Goal: Book appointment/travel/reservation

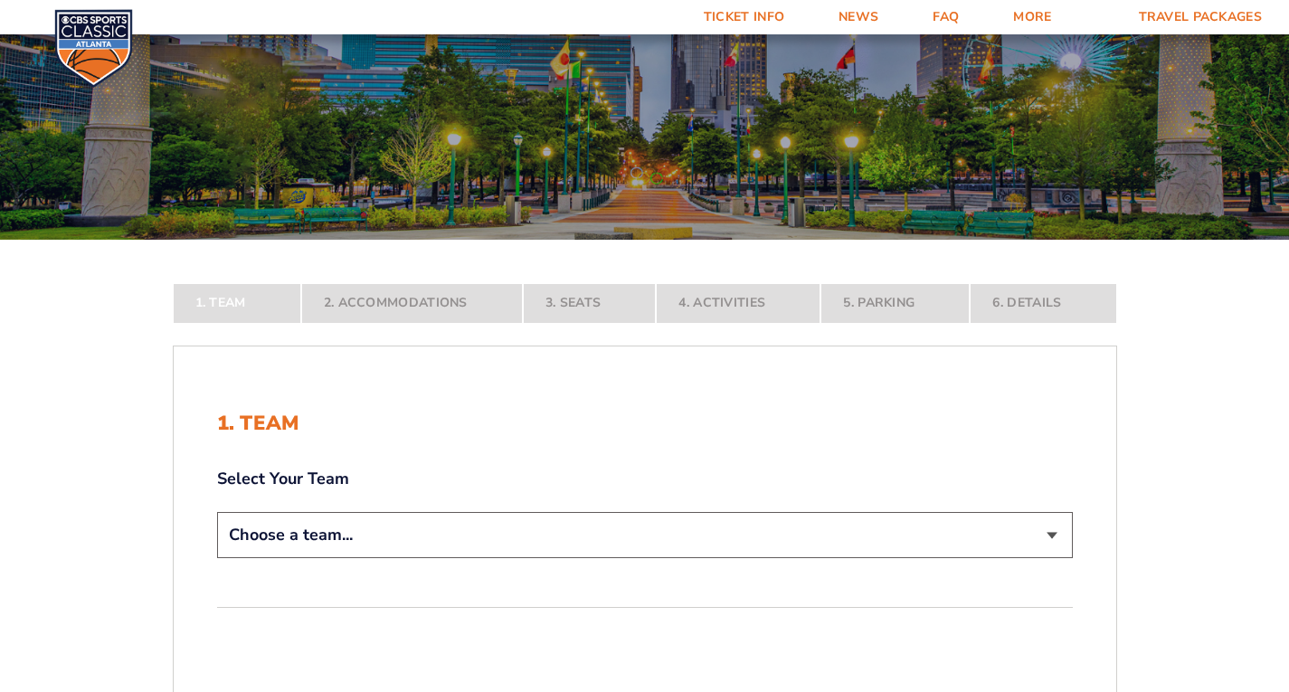
scroll to position [362, 0]
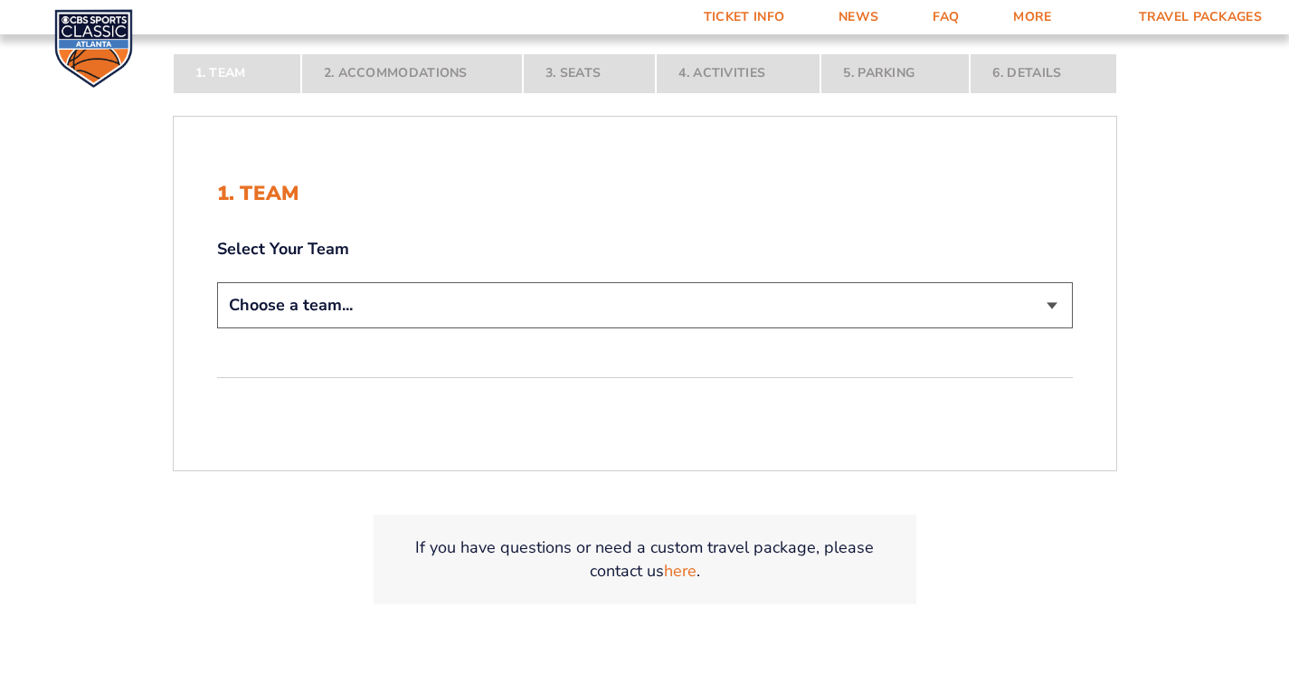
click at [481, 295] on select "Choose a team... [US_STATE] Wildcats [US_STATE] State Buckeyes [US_STATE] Tar H…" at bounding box center [645, 305] width 856 height 46
select select "12956"
click at [217, 328] on select "Choose a team... [US_STATE] Wildcats [US_STATE] State Buckeyes [US_STATE] Tar H…" at bounding box center [645, 305] width 856 height 46
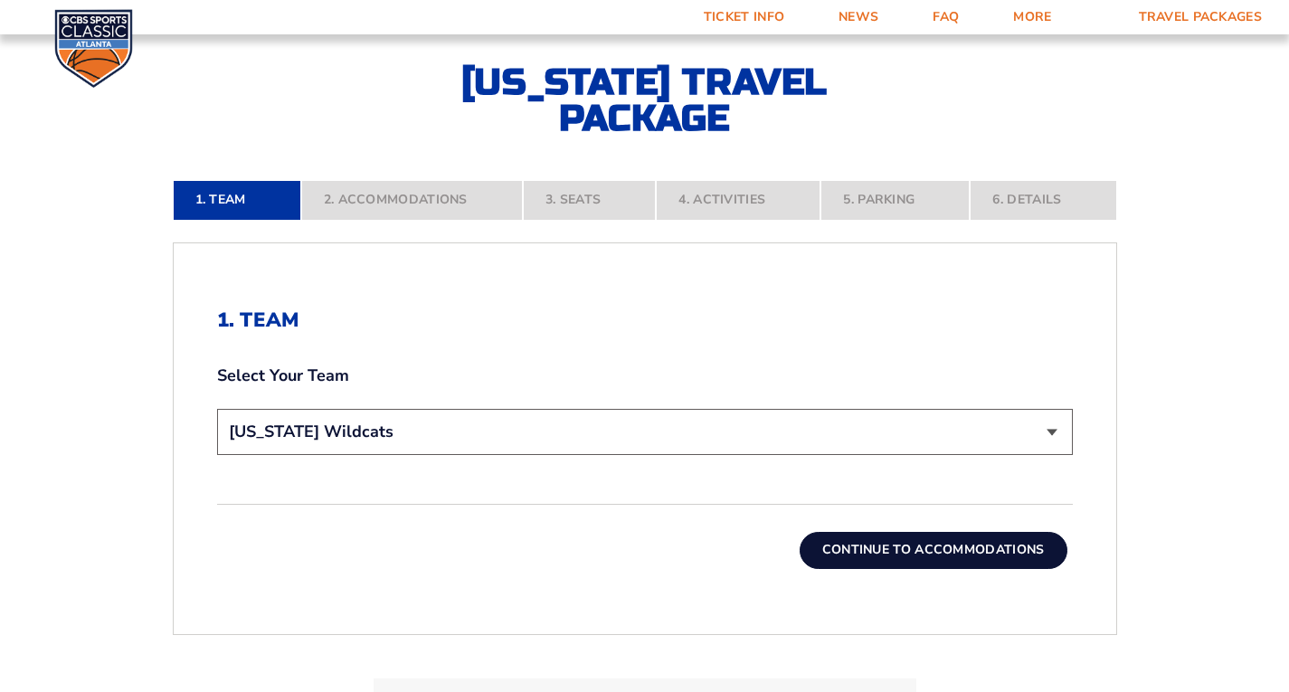
click at [903, 553] on button "Continue To Accommodations" at bounding box center [934, 550] width 268 height 36
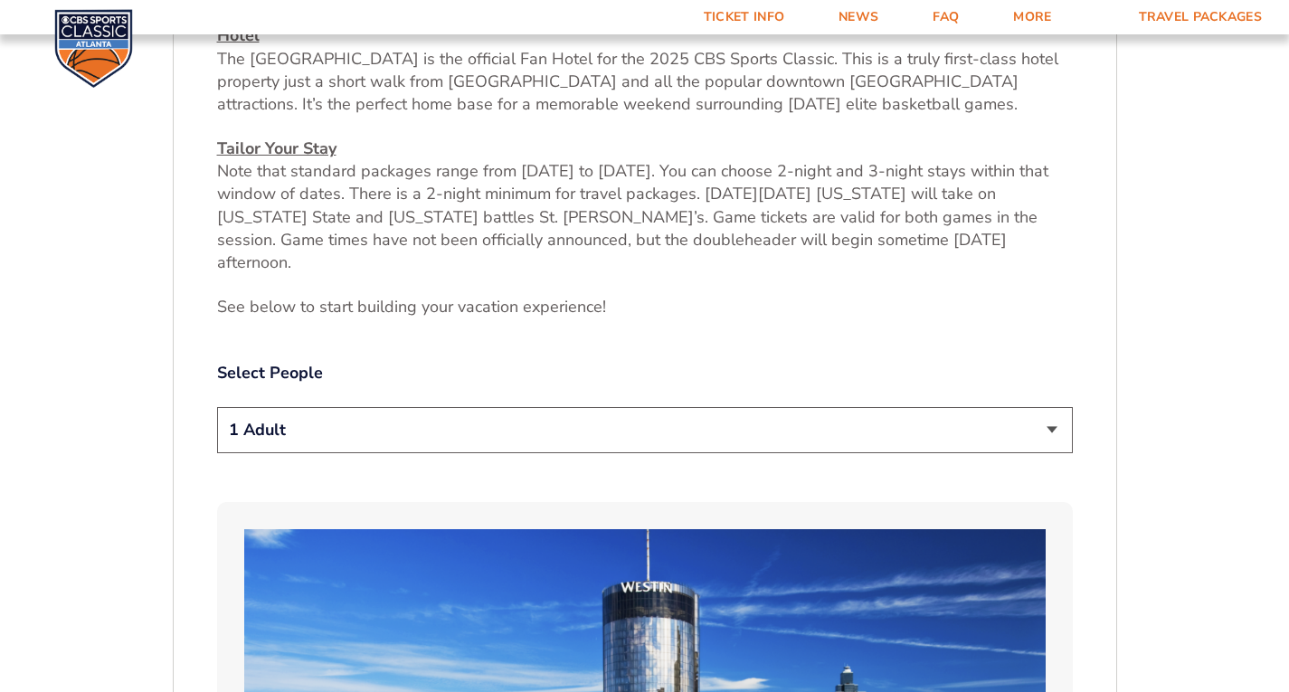
scroll to position [779, 0]
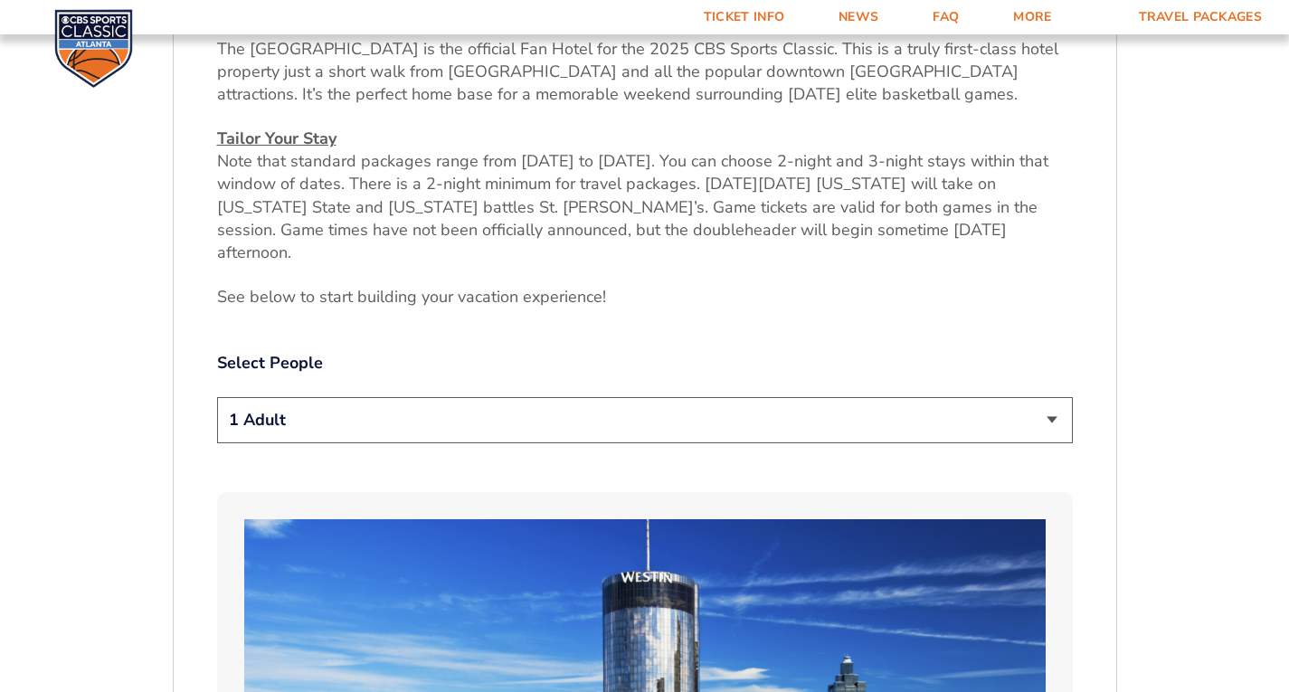
click at [1050, 397] on select "1 Adult 2 Adults 3 Adults 4 Adults 2 Adults + 1 Child 2 Adults + 2 Children 2 A…" at bounding box center [645, 420] width 856 height 46
click at [217, 397] on select "1 Adult 2 Adults 3 Adults 4 Adults 2 Adults + 1 Child 2 Adults + 2 Children 2 A…" at bounding box center [645, 420] width 856 height 46
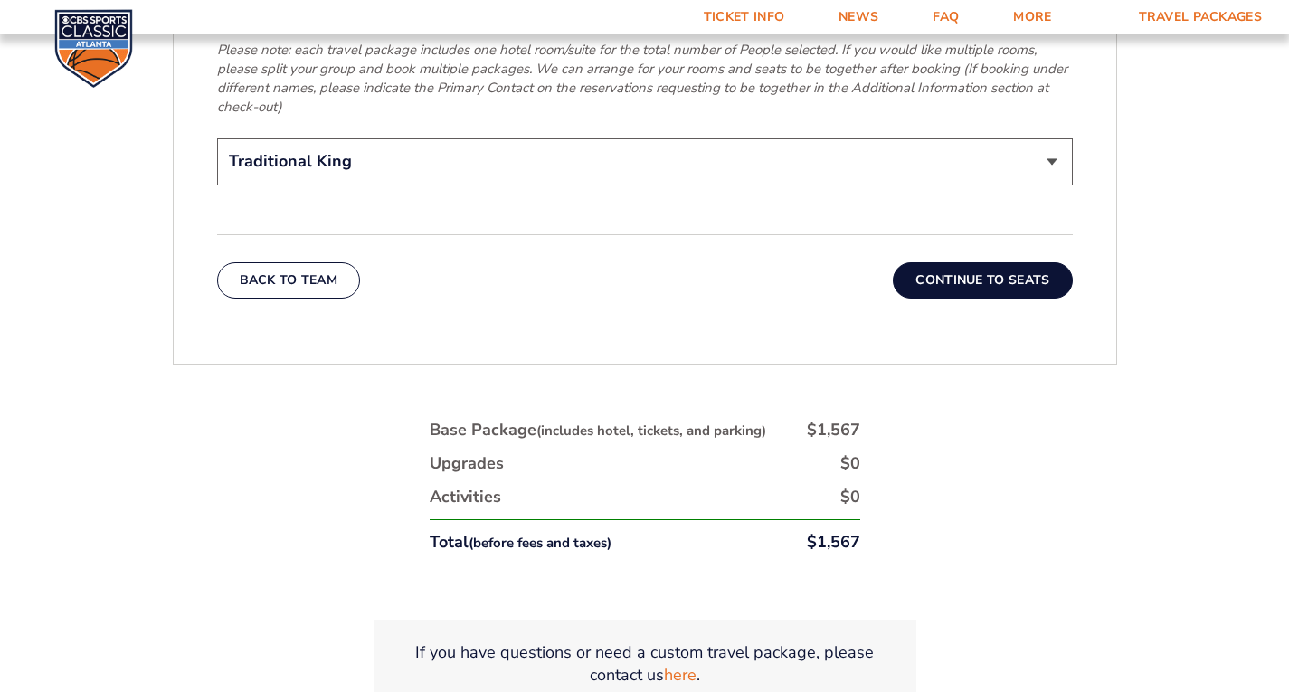
scroll to position [3041, 0]
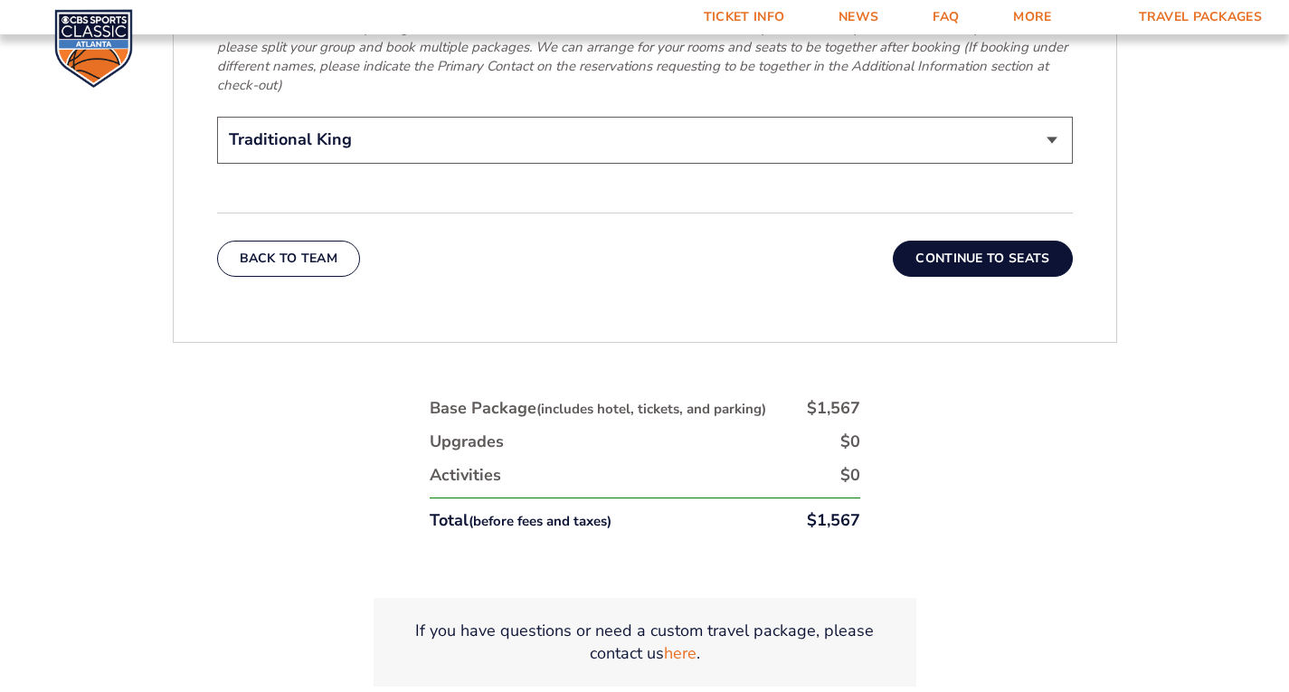
click at [939, 241] on button "Continue To Seats" at bounding box center [982, 259] width 179 height 36
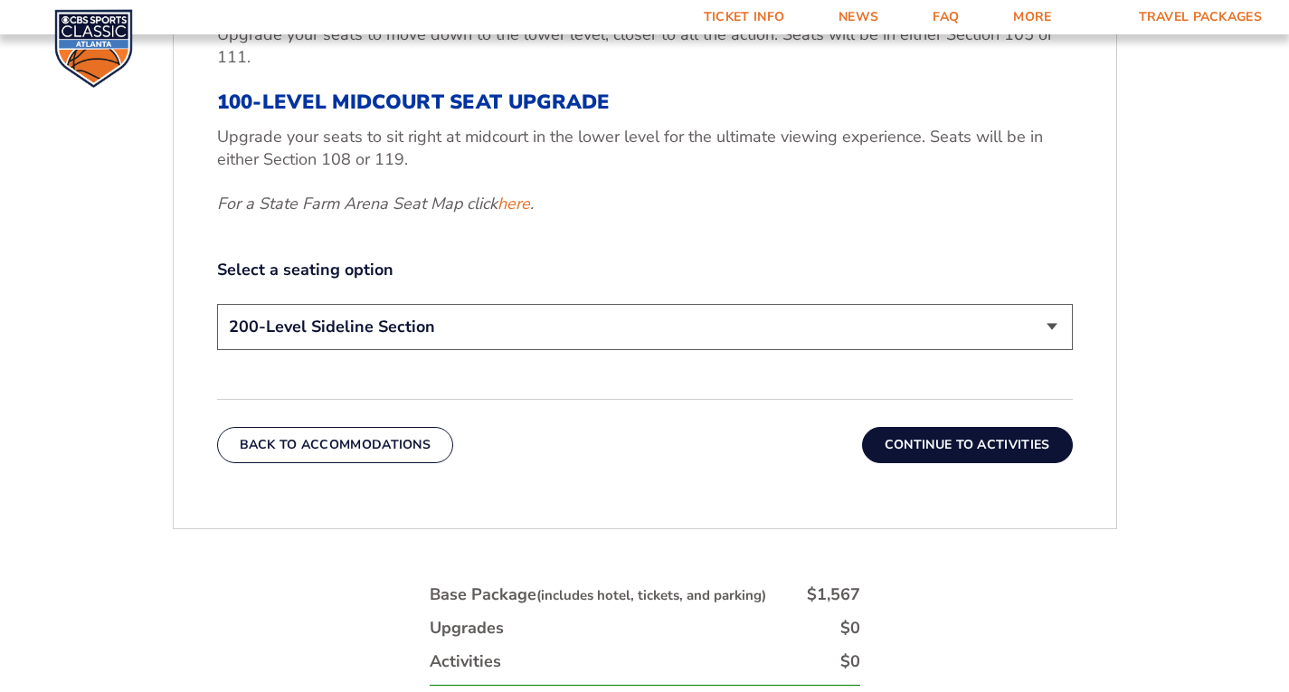
scroll to position [960, 0]
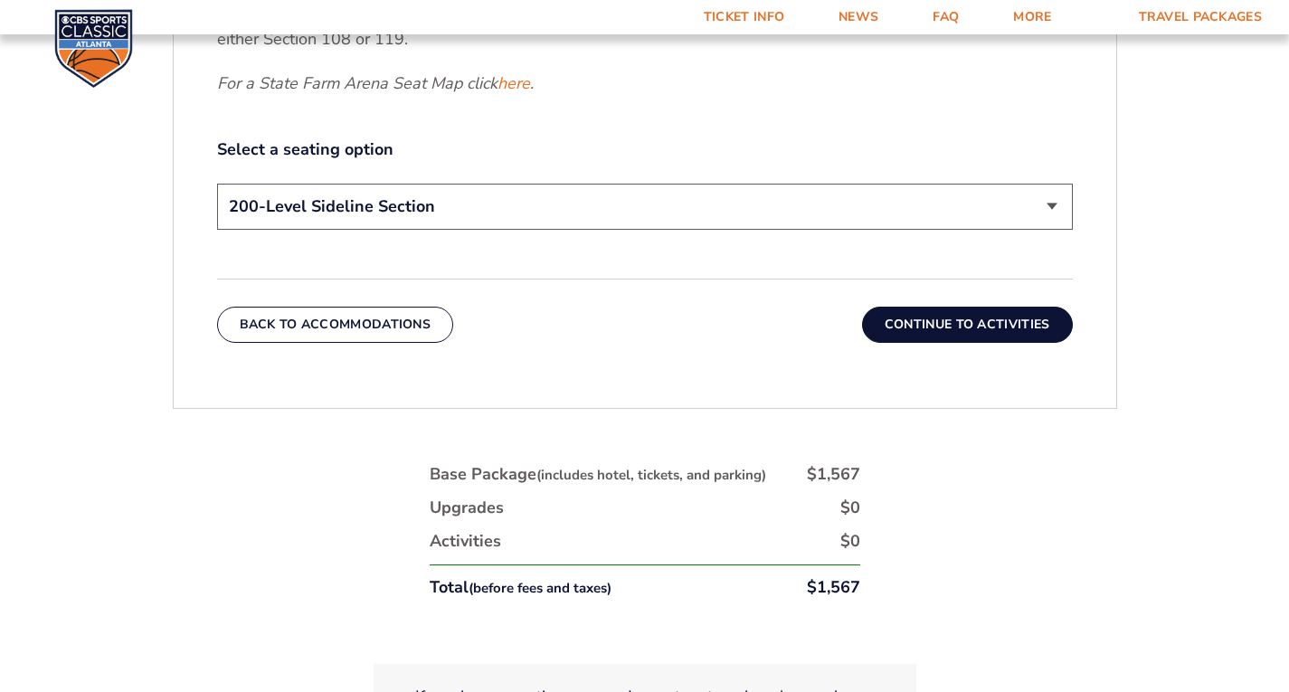
click at [936, 318] on button "Continue To Activities" at bounding box center [967, 325] width 211 height 36
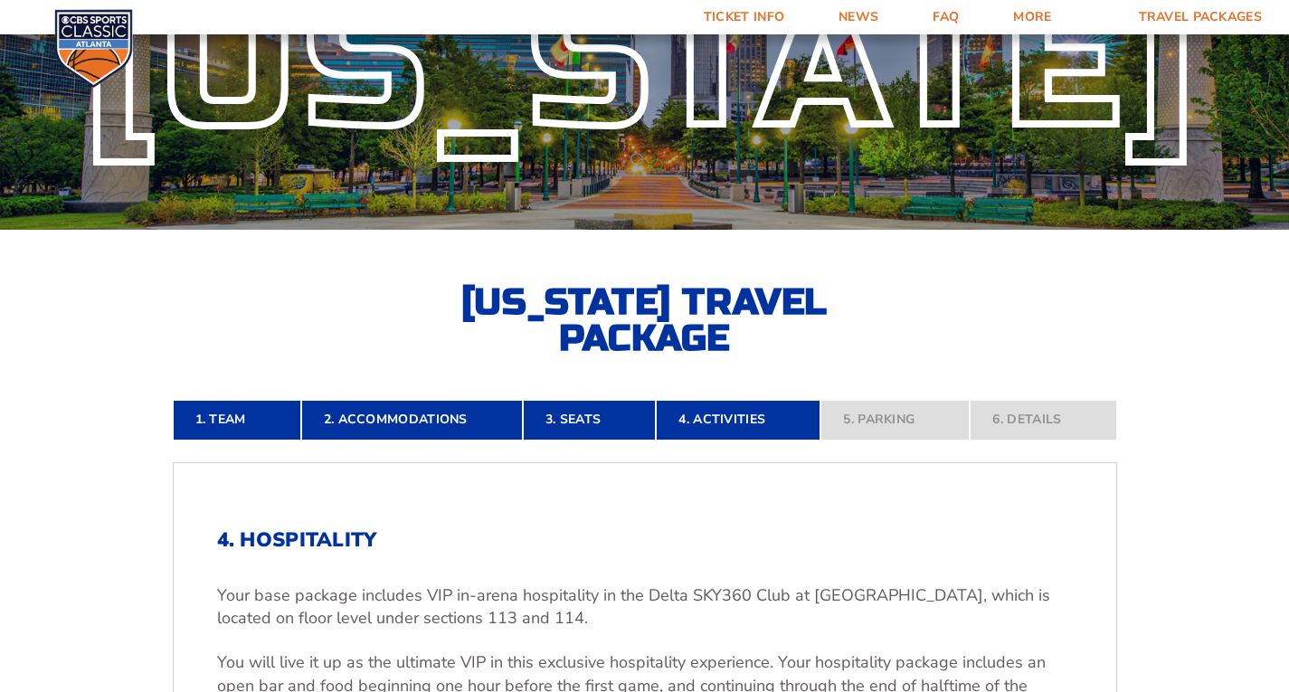
scroll to position [0, 0]
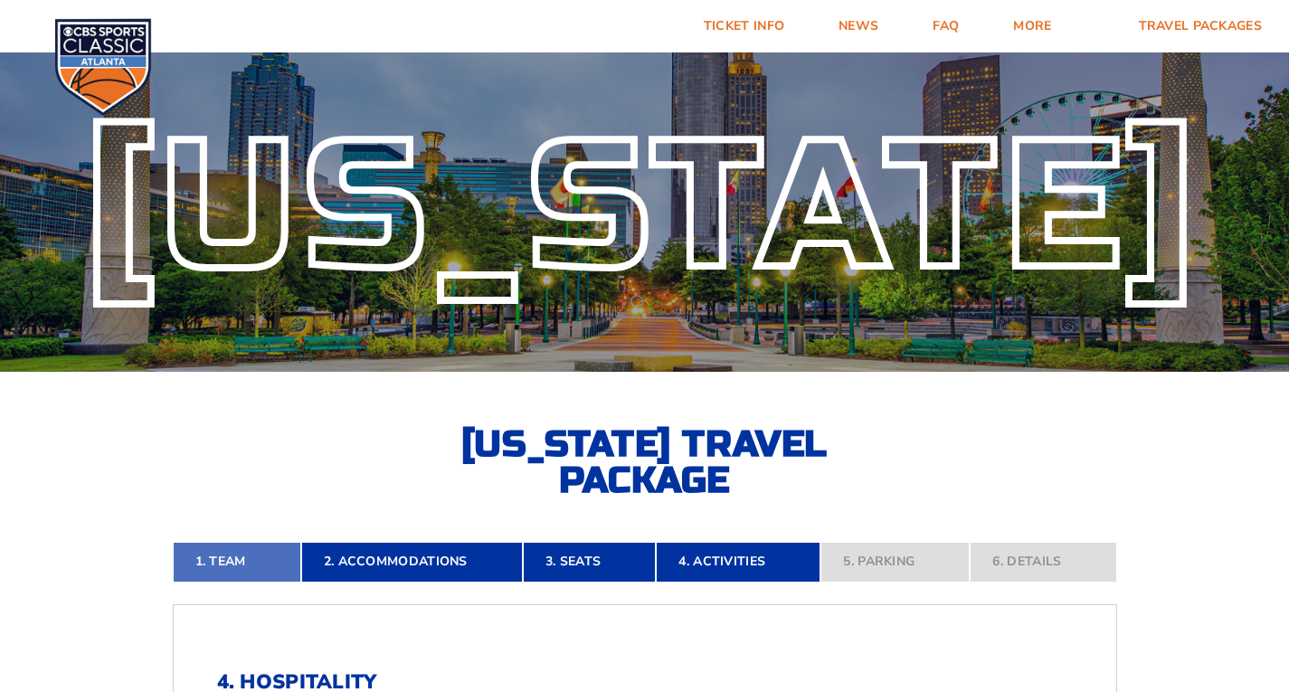
click at [222, 567] on link "1. Team" at bounding box center [237, 562] width 128 height 40
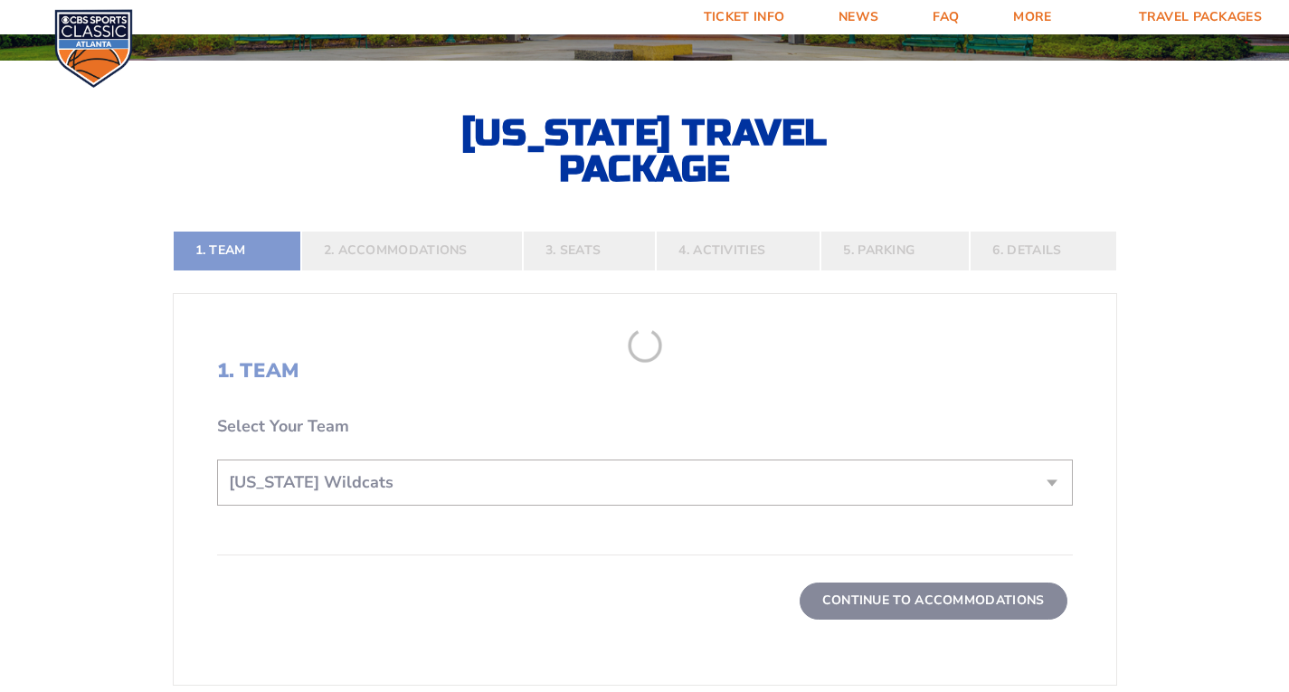
scroll to position [327, 0]
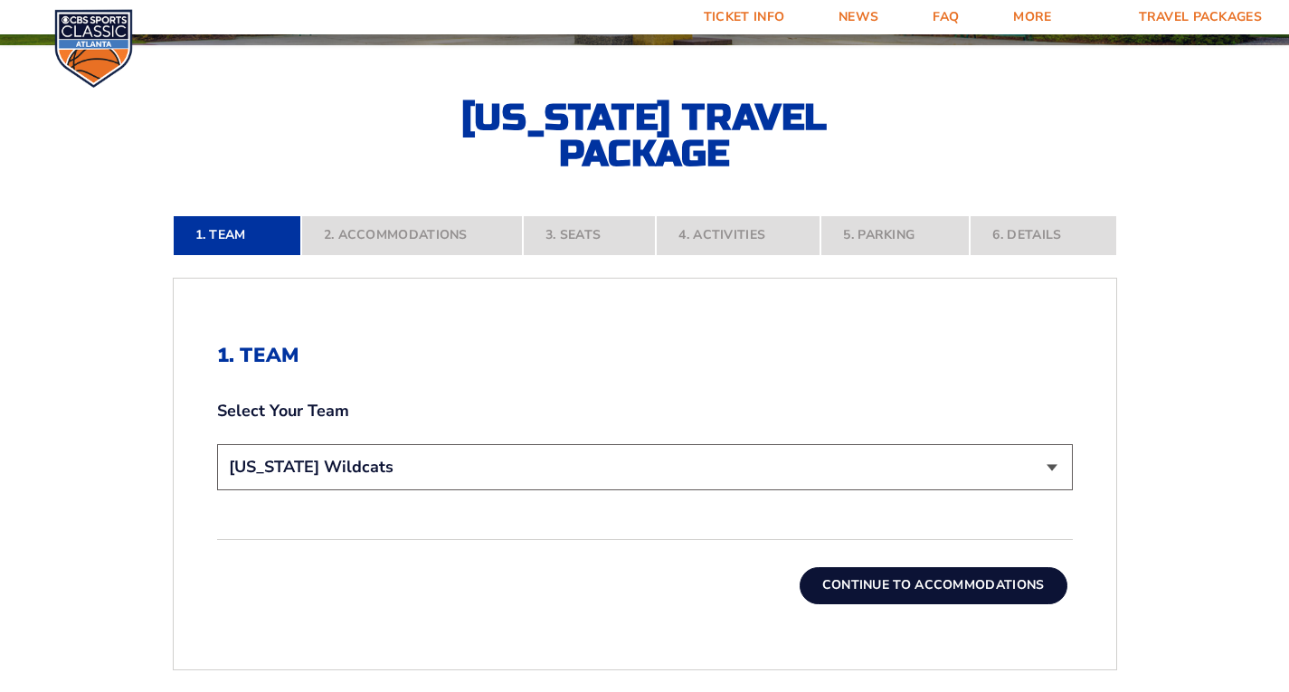
click at [922, 581] on button "Continue To Accommodations" at bounding box center [934, 585] width 268 height 36
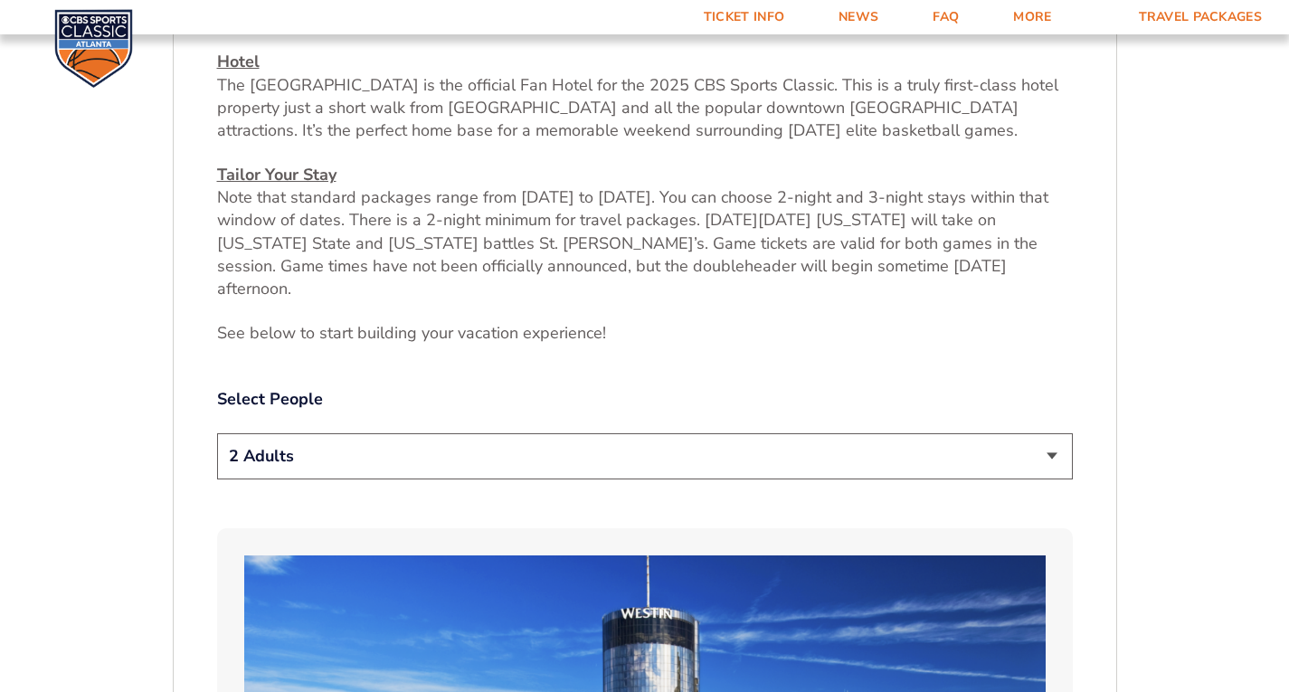
scroll to position [869, 0]
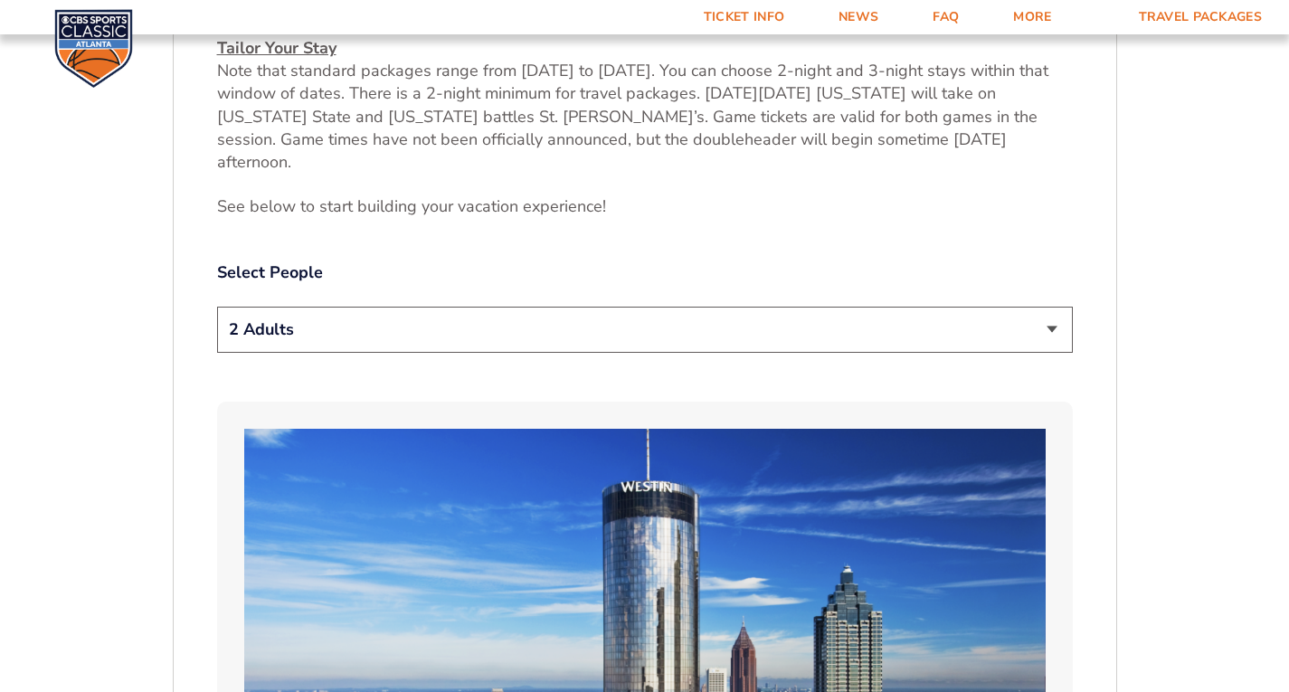
click at [1057, 307] on select "1 Adult 2 Adults 3 Adults 4 Adults 2 Adults + 1 Child 2 Adults + 2 Children 2 A…" at bounding box center [645, 330] width 856 height 46
select select "1 Adult"
click at [217, 307] on select "1 Adult 2 Adults 3 Adults 4 Adults 2 Adults + 1 Child 2 Adults + 2 Children 2 A…" at bounding box center [645, 330] width 856 height 46
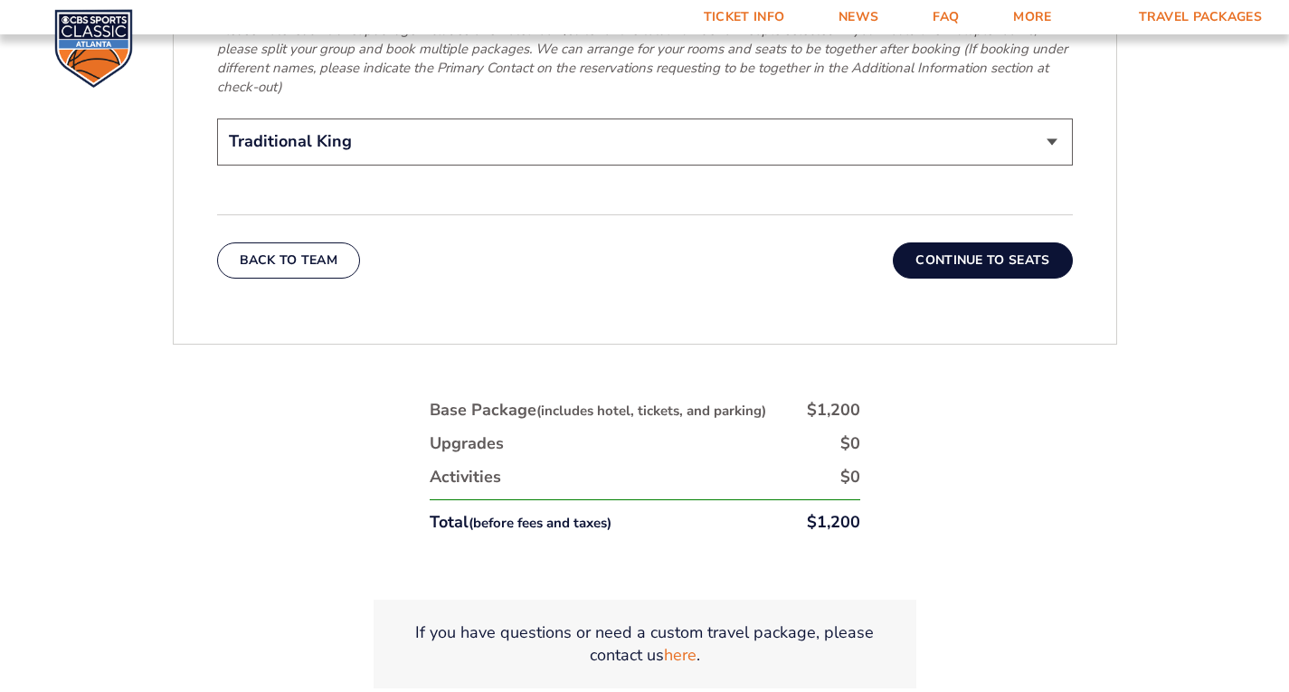
scroll to position [3041, 0]
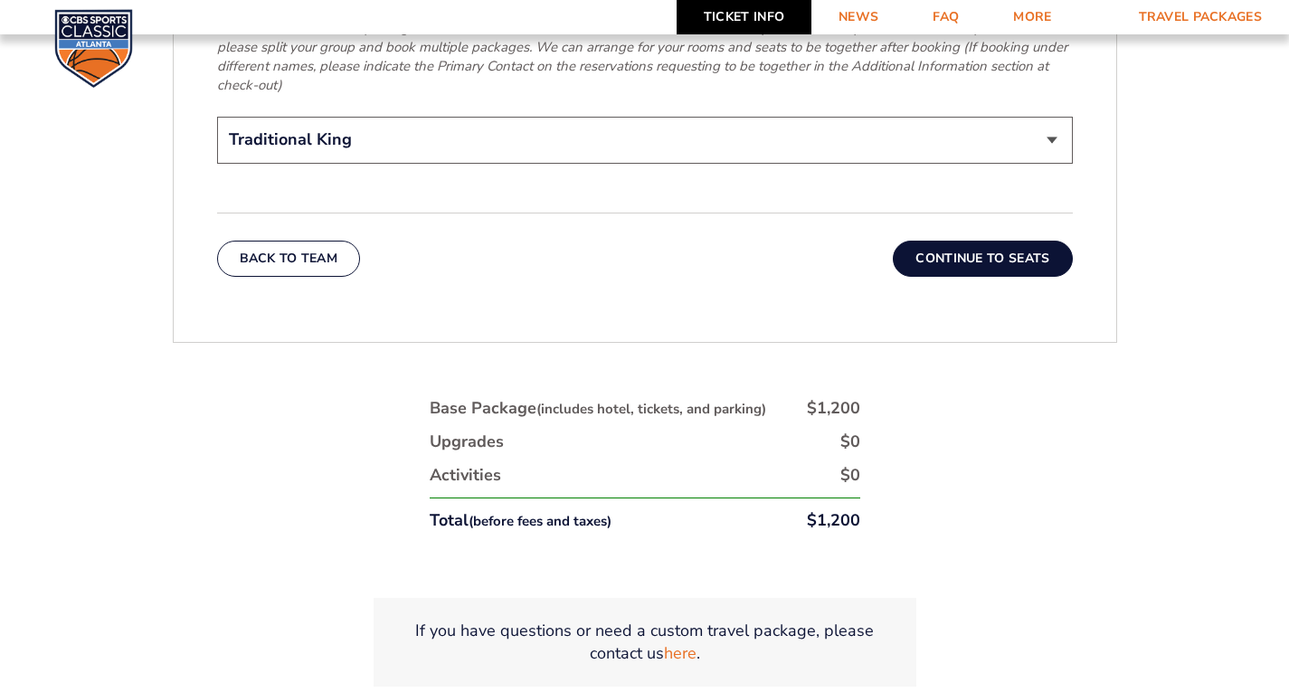
click at [759, 20] on link "Ticket Info" at bounding box center [744, 17] width 135 height 34
